Goal: Task Accomplishment & Management: Manage account settings

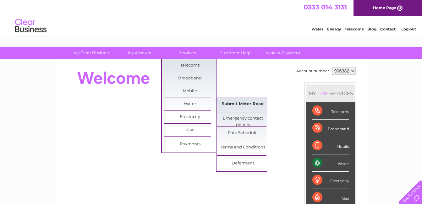
click at [234, 107] on link "Submit Meter Read" at bounding box center [243, 104] width 52 height 13
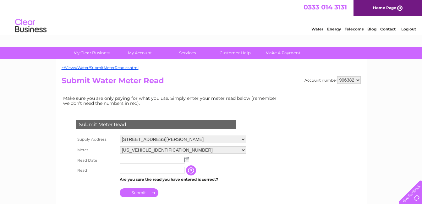
scroll to position [63, 0]
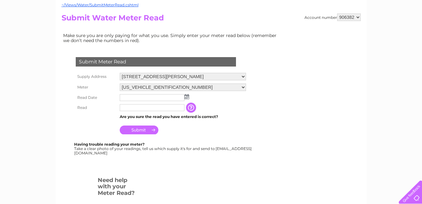
click at [173, 99] on input "text" at bounding box center [152, 97] width 65 height 7
click at [188, 98] on img at bounding box center [186, 96] width 5 height 5
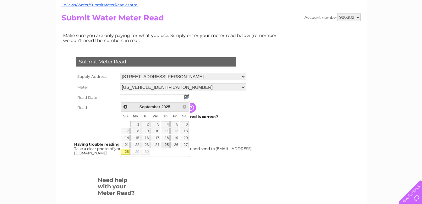
click at [167, 145] on link "25" at bounding box center [165, 145] width 9 height 6
type input "2025/09/25"
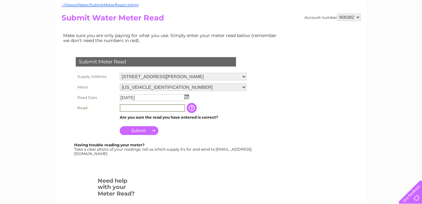
click at [159, 108] on input "text" at bounding box center [152, 108] width 65 height 8
type input "00029"
drag, startPoint x: 174, startPoint y: 124, endPoint x: 169, endPoint y: 126, distance: 5.4
click at [174, 125] on td "Submit" at bounding box center [182, 128] width 129 height 15
click at [142, 129] on input "Submit" at bounding box center [139, 130] width 39 height 9
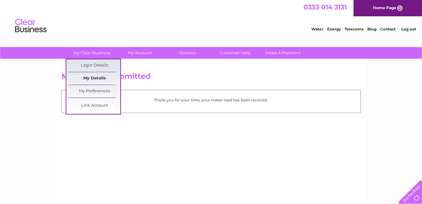
click at [92, 80] on link "My Details" at bounding box center [94, 78] width 52 height 13
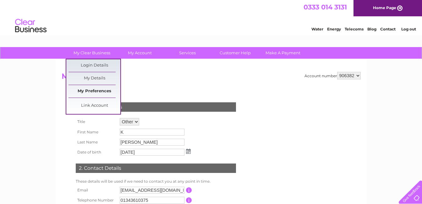
click at [95, 93] on link "My Preferences" at bounding box center [94, 91] width 52 height 13
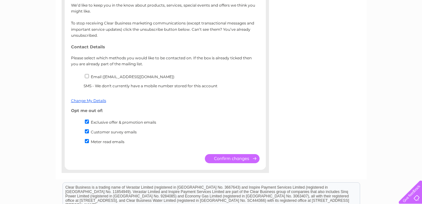
scroll to position [126, 0]
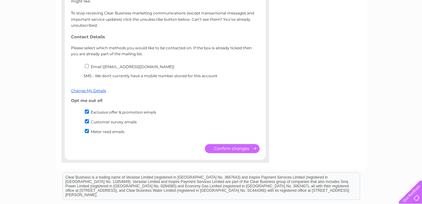
click at [86, 112] on input "Exclusive offer & promotion emails" at bounding box center [87, 112] width 4 height 4
checkbox input "false"
click at [87, 120] on input "Customer survey emails" at bounding box center [87, 121] width 4 height 4
checkbox input "false"
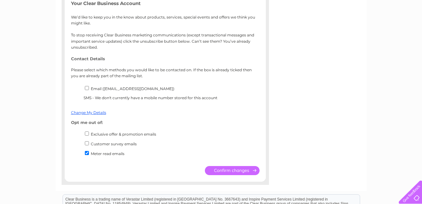
scroll to position [94, 0]
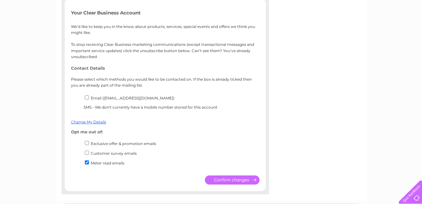
drag, startPoint x: 86, startPoint y: 98, endPoint x: 89, endPoint y: 98, distance: 3.2
click at [86, 98] on input "Email ([EMAIL_ADDRESS][DOMAIN_NAME])" at bounding box center [87, 97] width 4 height 4
checkbox input "true"
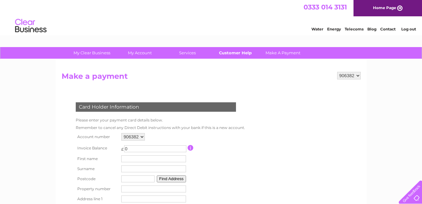
click at [234, 53] on link "Customer Help" at bounding box center [235, 53] width 52 height 12
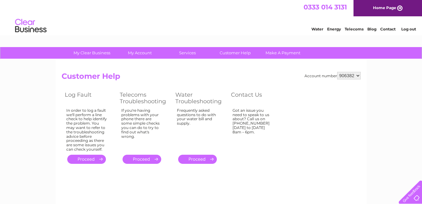
click at [227, 24] on div "Water Energy Telecoms Blog Contact Log out" at bounding box center [211, 26] width 422 height 20
